Goal: Information Seeking & Learning: Understand process/instructions

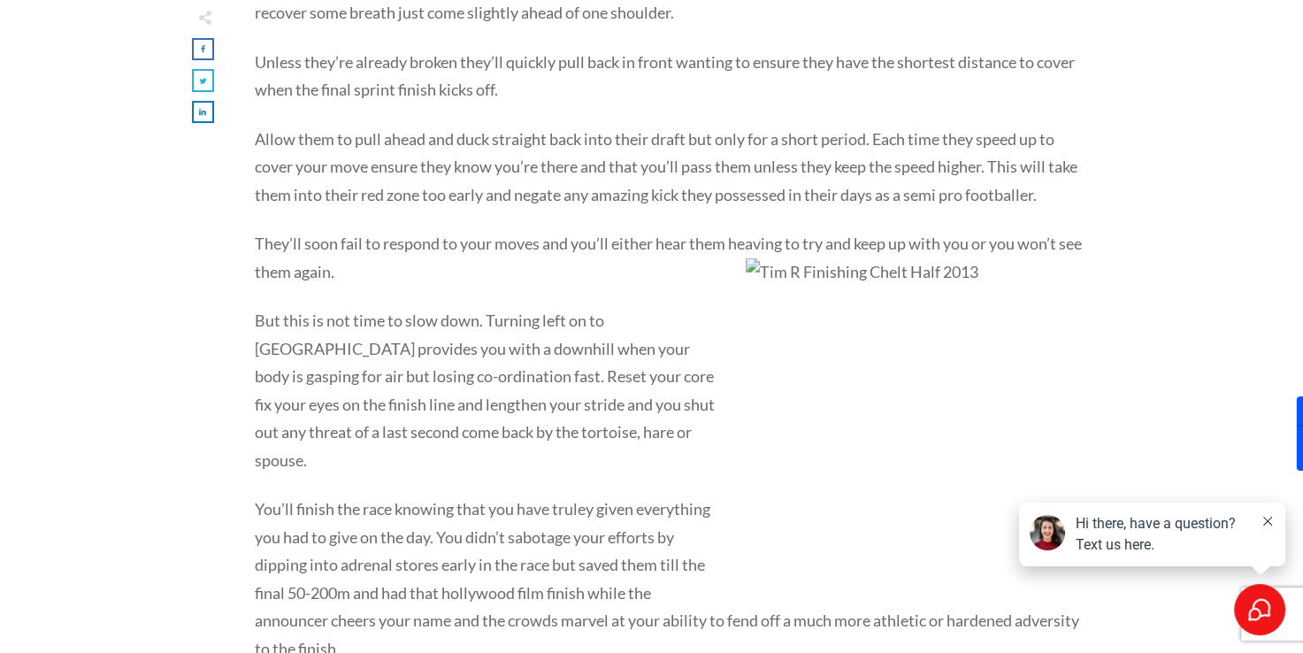
scroll to position [4579, 0]
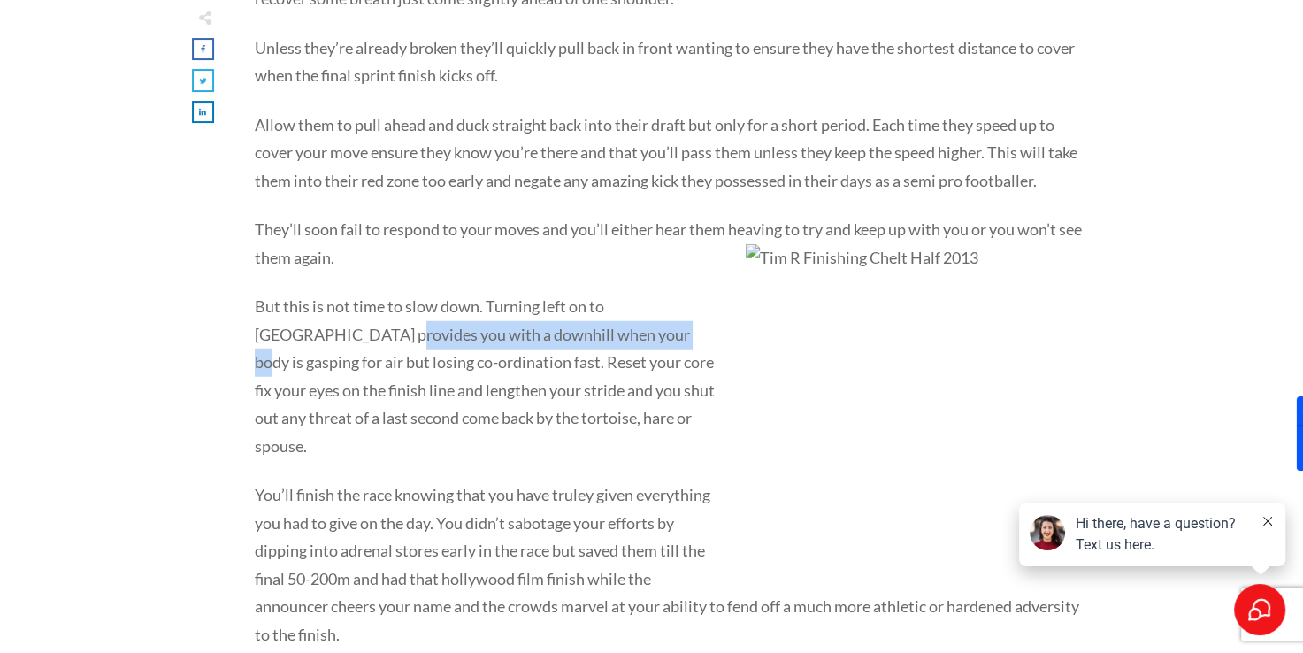
drag, startPoint x: 315, startPoint y: 306, endPoint x: 589, endPoint y: 310, distance: 274.3
click at [589, 310] on p "But this is not time to slow down. Turning left on to [GEOGRAPHIC_DATA] provide…" at bounding box center [670, 387] width 830 height 188
drag, startPoint x: 589, startPoint y: 310, endPoint x: 481, endPoint y: 336, distance: 110.9
click at [481, 336] on p "But this is not time to slow down. Turning left on to [GEOGRAPHIC_DATA] provide…" at bounding box center [670, 387] width 830 height 188
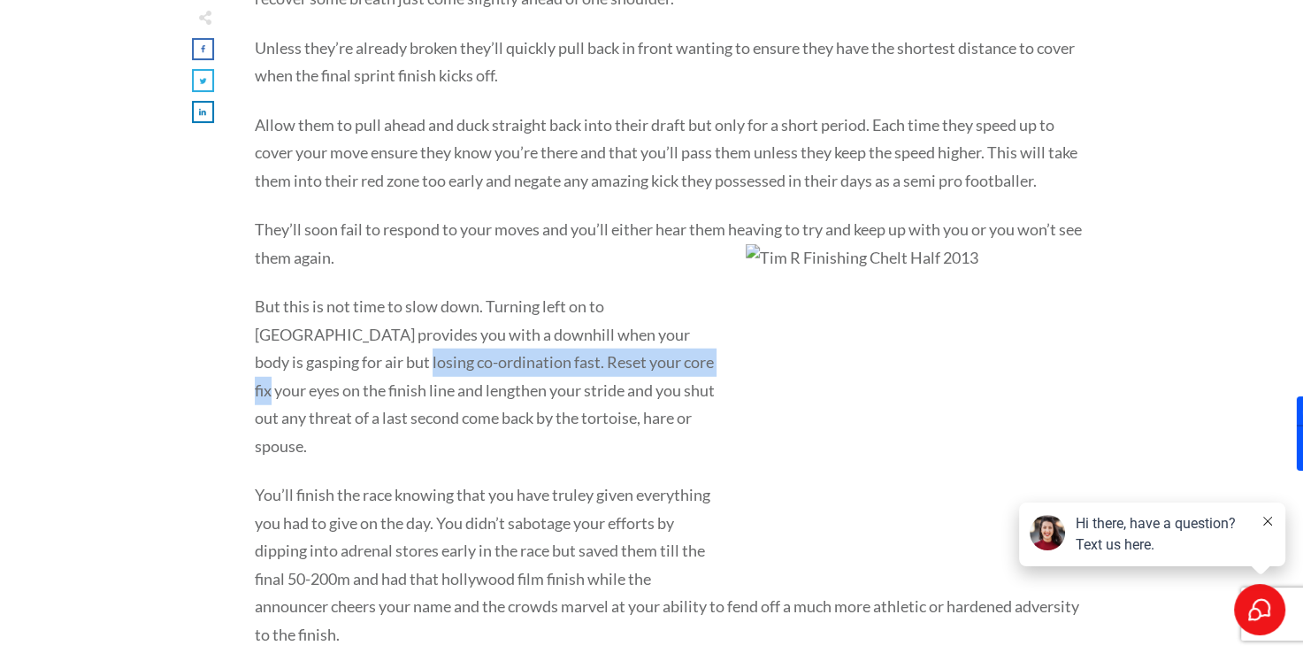
drag, startPoint x: 301, startPoint y: 329, endPoint x: 605, endPoint y: 332, distance: 304.3
click at [605, 332] on p "But this is not time to slow down. Turning left on to [GEOGRAPHIC_DATA] provide…" at bounding box center [670, 387] width 830 height 188
drag, startPoint x: 605, startPoint y: 332, endPoint x: 464, endPoint y: 371, distance: 146.8
click at [464, 371] on p "But this is not time to slow down. Turning left on to [GEOGRAPHIC_DATA] provide…" at bounding box center [670, 387] width 830 height 188
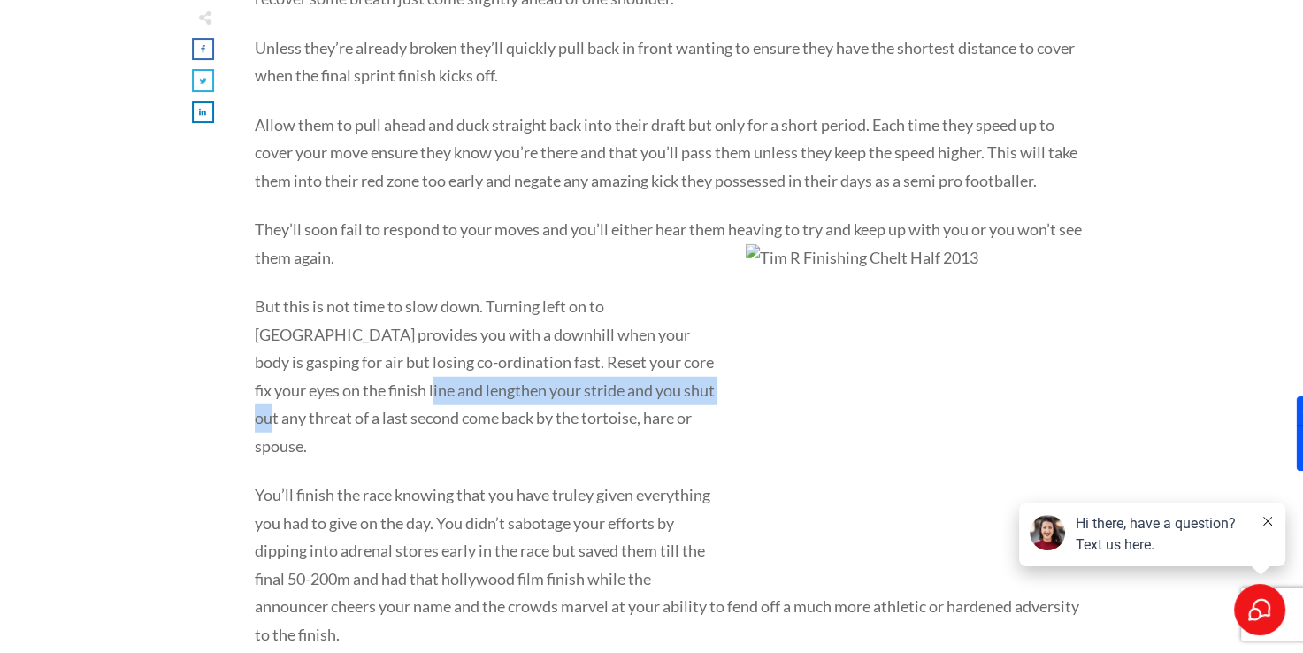
drag, startPoint x: 309, startPoint y: 357, endPoint x: 609, endPoint y: 358, distance: 299.9
click at [609, 358] on p "But this is not time to slow down. Turning left on to [GEOGRAPHIC_DATA] provide…" at bounding box center [670, 387] width 830 height 188
drag, startPoint x: 609, startPoint y: 358, endPoint x: 438, endPoint y: 440, distance: 189.1
click at [438, 481] on p "You’ll finish the race knowing that you have truley given everything you had to…" at bounding box center [670, 575] width 830 height 188
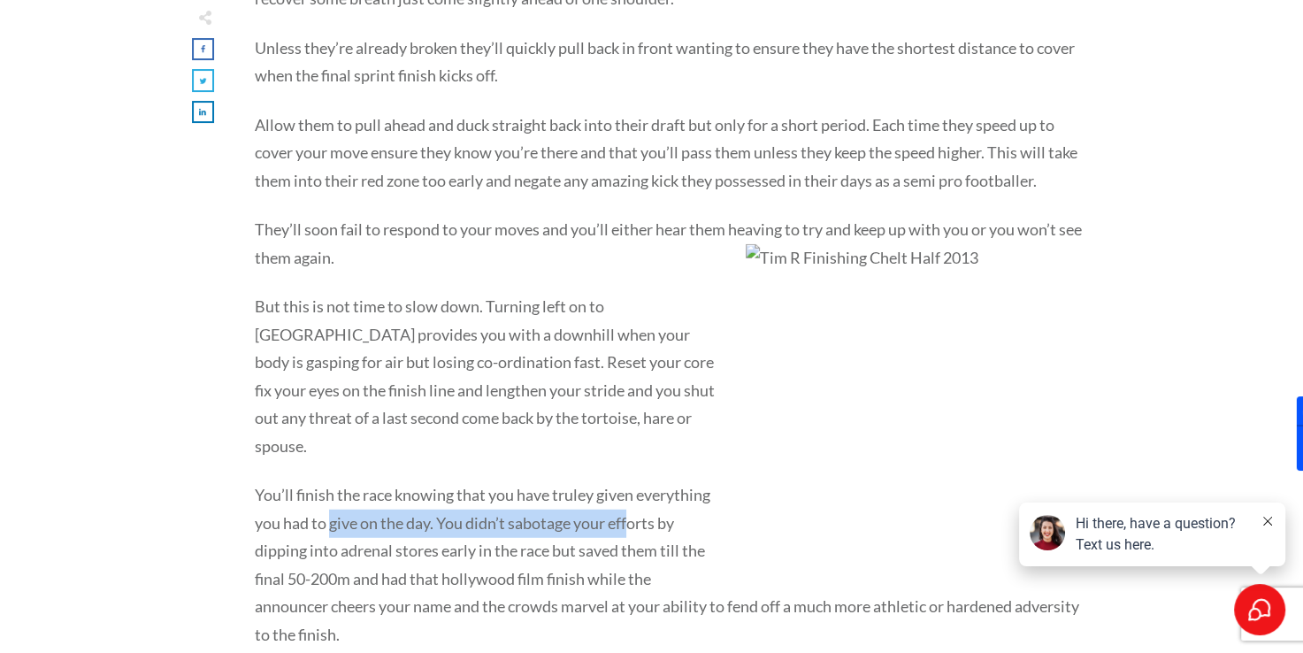
drag, startPoint x: 330, startPoint y: 463, endPoint x: 629, endPoint y: 466, distance: 299.0
click at [629, 481] on p "You’ll finish the race knowing that you have truley given everything you had to…" at bounding box center [670, 575] width 830 height 188
drag, startPoint x: 629, startPoint y: 466, endPoint x: 456, endPoint y: 483, distance: 173.3
click at [460, 481] on p "You’ll finish the race knowing that you have truley given everything you had to…" at bounding box center [670, 575] width 830 height 188
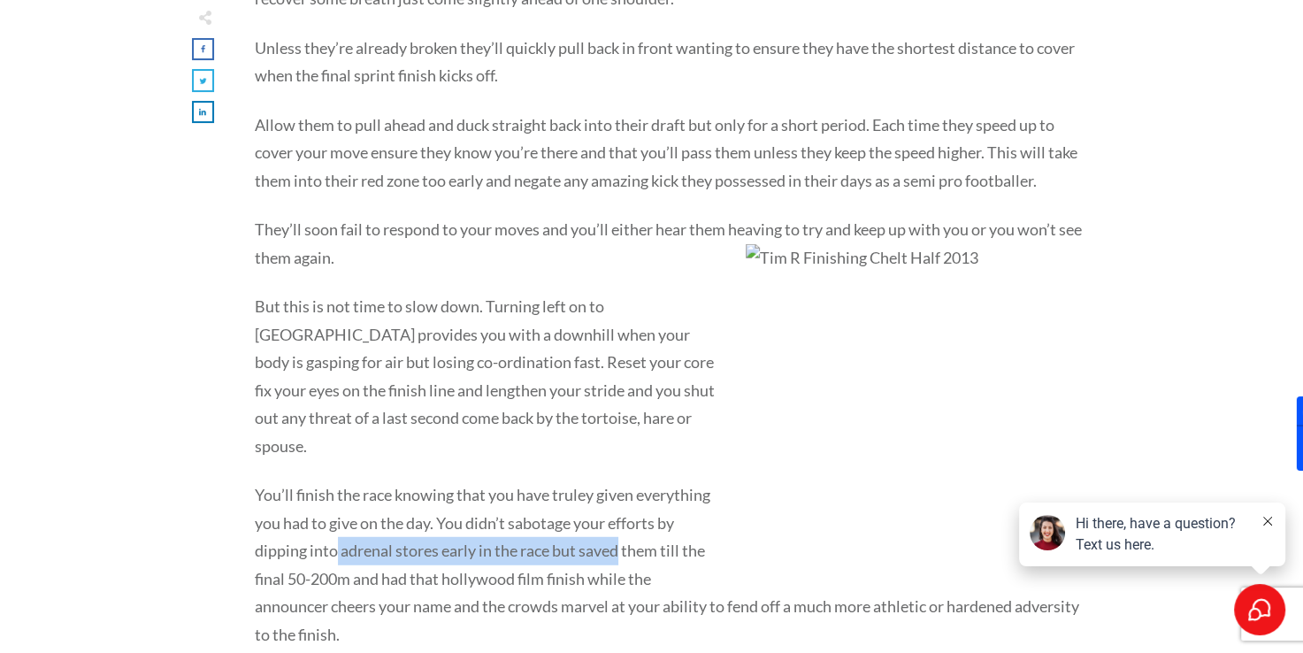
drag, startPoint x: 334, startPoint y: 497, endPoint x: 629, endPoint y: 504, distance: 294.6
click at [629, 504] on p "You’ll finish the race knowing that you have truley given everything you had to…" at bounding box center [670, 575] width 830 height 188
drag, startPoint x: 629, startPoint y: 504, endPoint x: 459, endPoint y: 550, distance: 176.0
click at [459, 550] on p "You’ll finish the race knowing that you have truley given everything you had to…" at bounding box center [670, 575] width 830 height 188
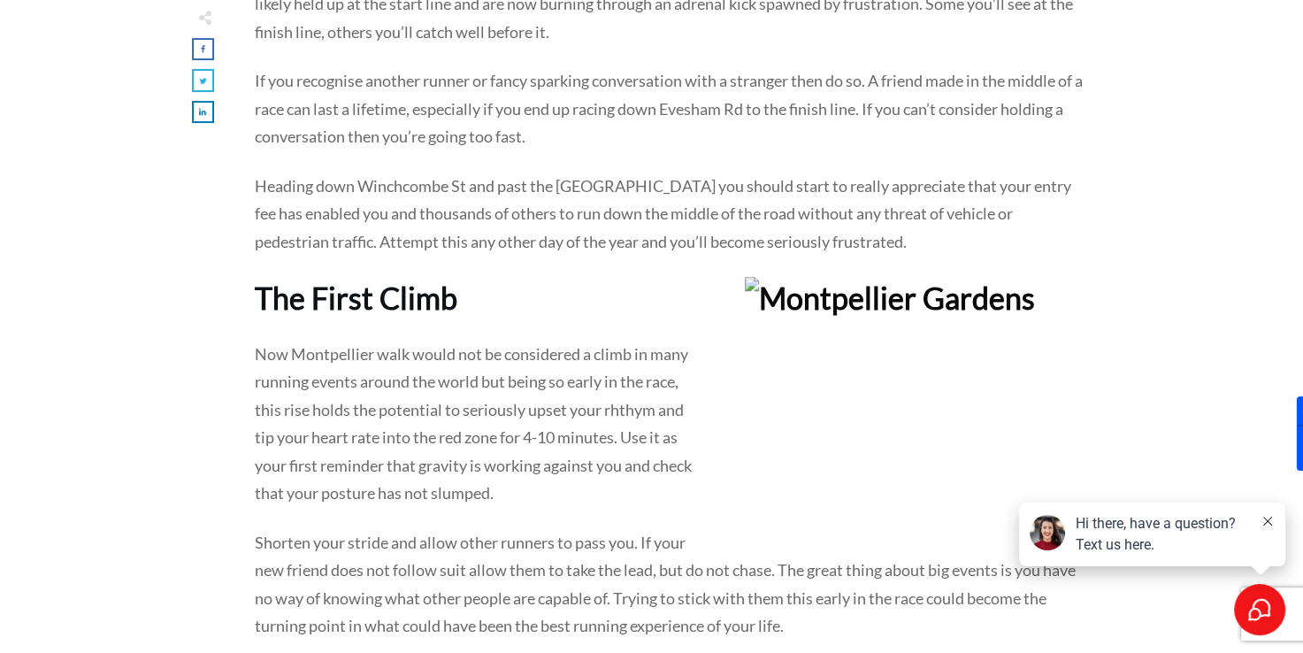
scroll to position [1366, 0]
